Goal: Information Seeking & Learning: Understand process/instructions

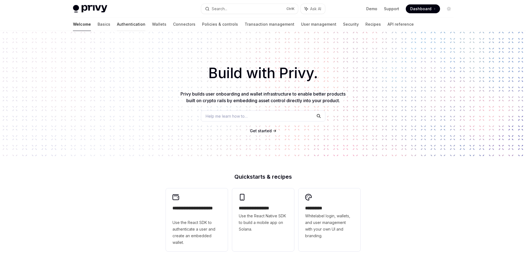
click at [117, 26] on link "Authentication" at bounding box center [131, 24] width 28 height 13
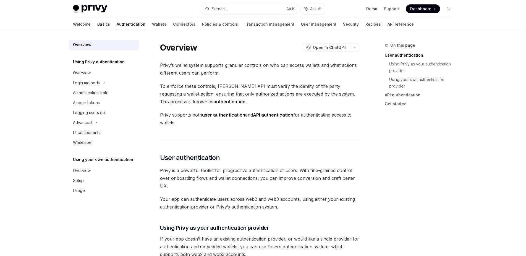
click at [97, 25] on link "Basics" at bounding box center [103, 24] width 13 height 13
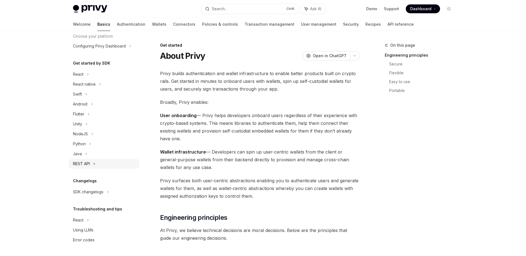
click at [86, 163] on div "REST API" at bounding box center [81, 163] width 17 height 7
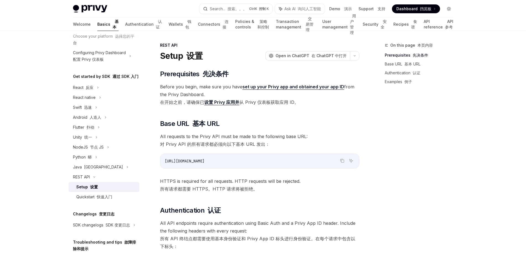
click at [447, 9] on icon "Toggle dark mode" at bounding box center [448, 9] width 4 height 4
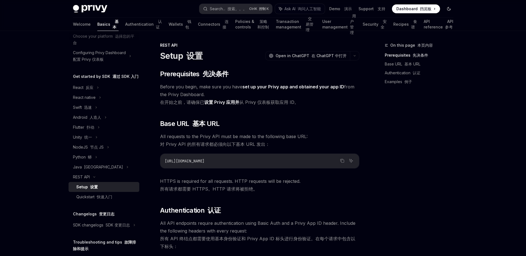
click at [447, 9] on icon "Toggle dark mode" at bounding box center [448, 9] width 4 height 4
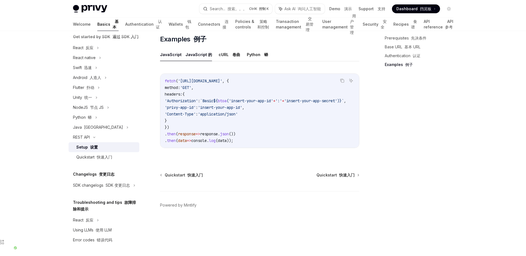
scroll to position [329, 0]
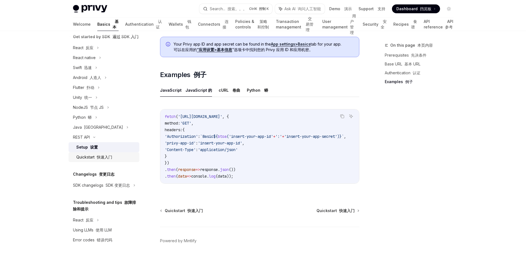
click at [85, 154] on div "Quickstart 快速入门" at bounding box center [94, 157] width 36 height 7
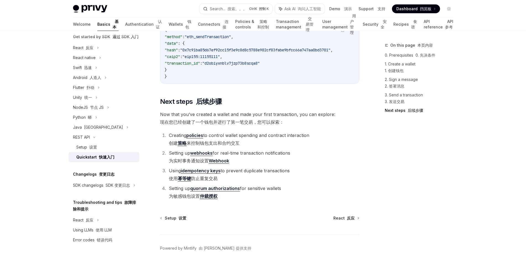
scroll to position [897, 0]
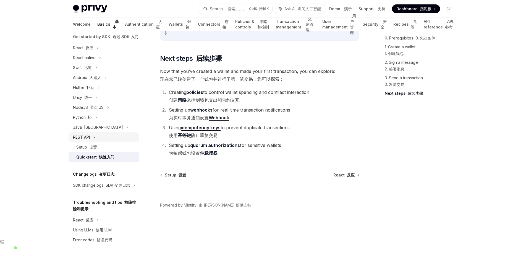
click at [82, 132] on div "REST API" at bounding box center [103, 137] width 71 height 10
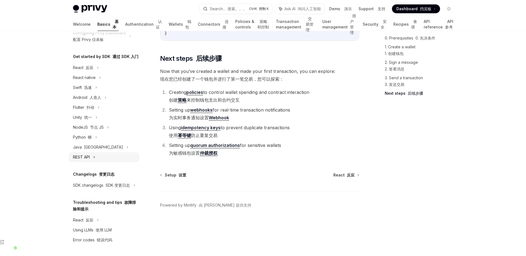
click at [80, 154] on div "REST API" at bounding box center [81, 157] width 17 height 7
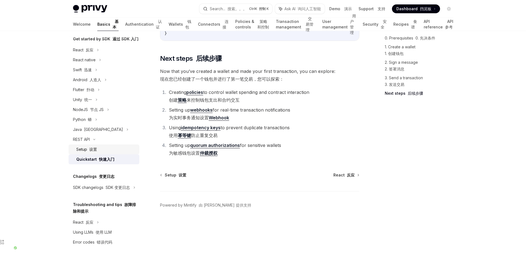
click at [89, 152] on font "设置" at bounding box center [93, 149] width 8 height 5
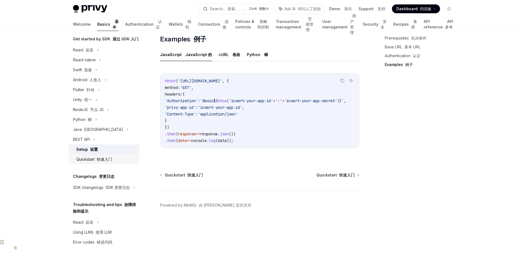
click at [81, 163] on div "Quickstart 快速入门" at bounding box center [94, 159] width 36 height 7
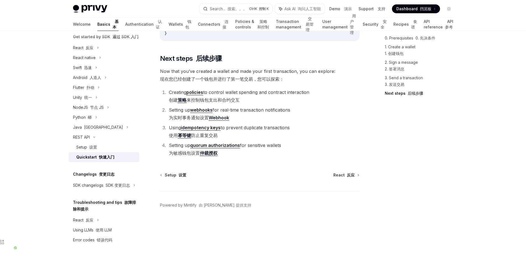
scroll to position [897, 0]
click at [98, 49] on icon at bounding box center [97, 48] width 1 height 2
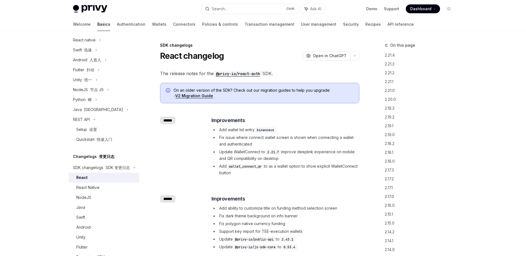
scroll to position [205, 0]
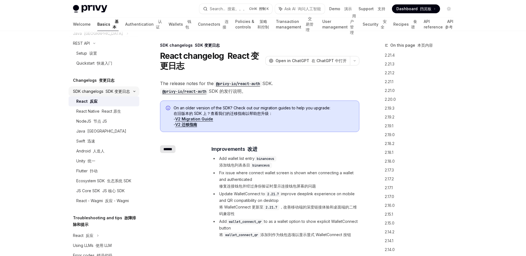
click at [131, 93] on icon at bounding box center [134, 91] width 7 height 2
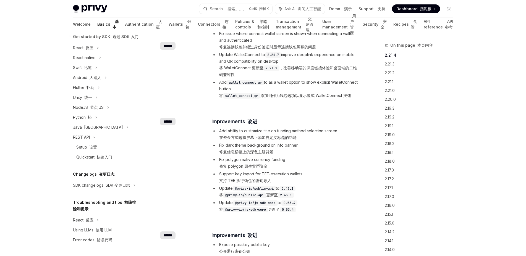
scroll to position [0, 0]
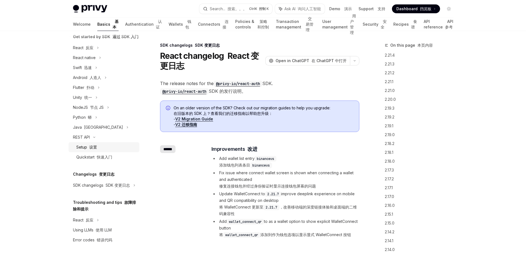
click at [85, 144] on div "Setup 设置" at bounding box center [86, 147] width 21 height 7
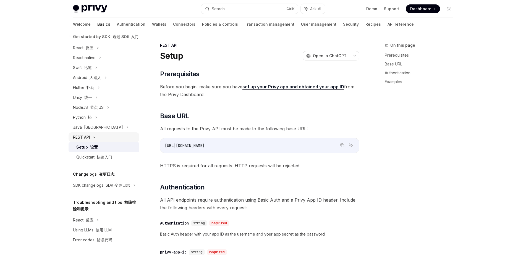
click at [85, 134] on div "REST API" at bounding box center [81, 137] width 17 height 7
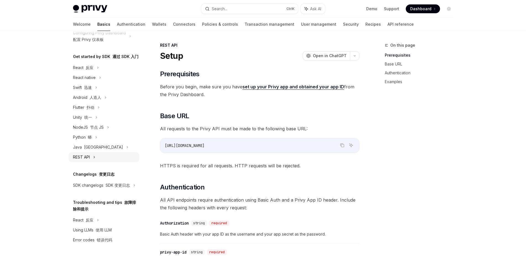
scroll to position [75, 0]
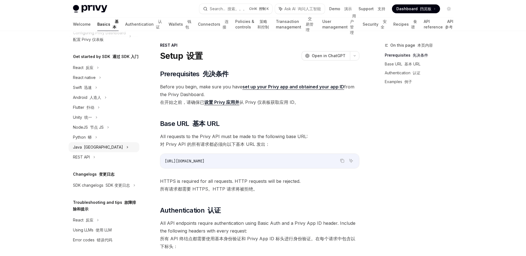
click at [101, 142] on div "[GEOGRAPHIC_DATA]" at bounding box center [103, 147] width 71 height 10
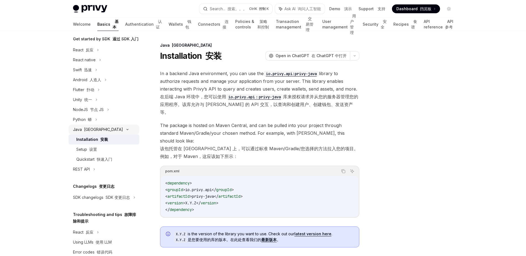
click at [124, 131] on icon at bounding box center [127, 129] width 7 height 2
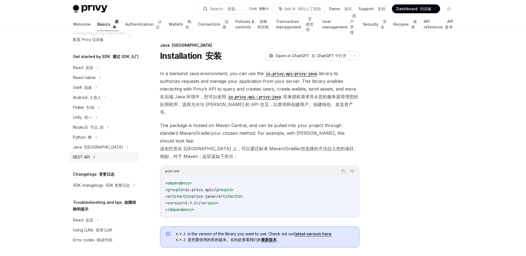
click at [95, 154] on icon at bounding box center [94, 157] width 2 height 7
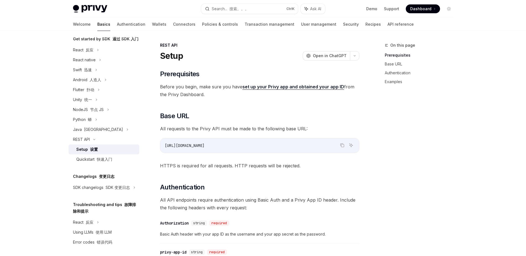
click at [76, 153] on div "Setup 设置" at bounding box center [87, 149] width 22 height 7
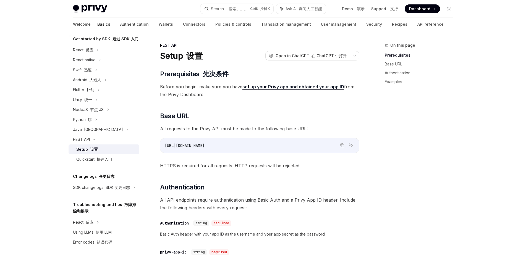
type textarea "*"
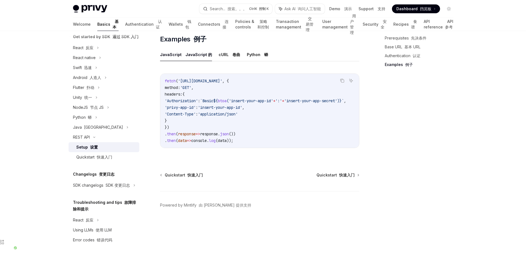
scroll to position [102, 0]
